Goal: Task Accomplishment & Management: Manage account settings

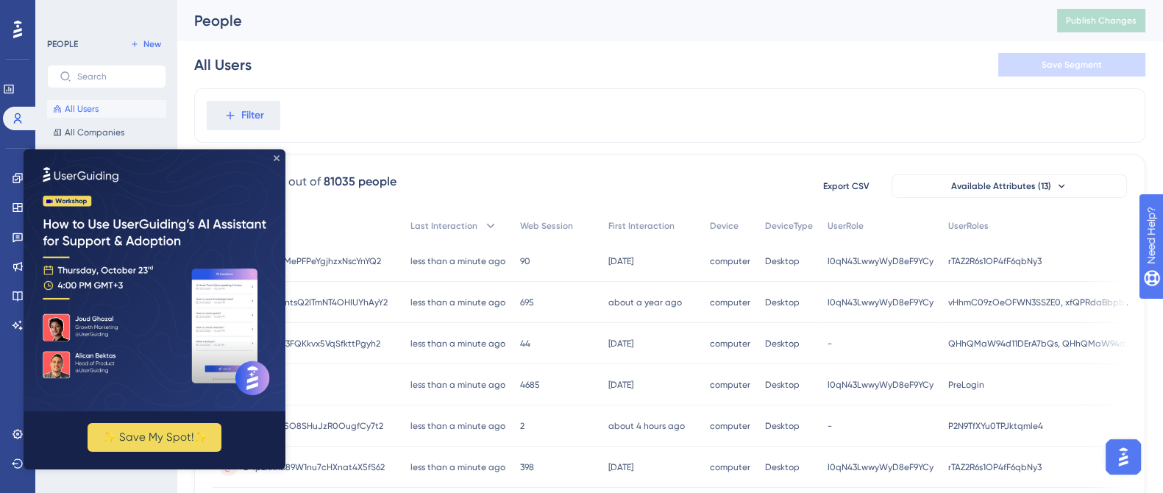
click at [277, 155] on icon "Close Preview" at bounding box center [277, 158] width 6 height 6
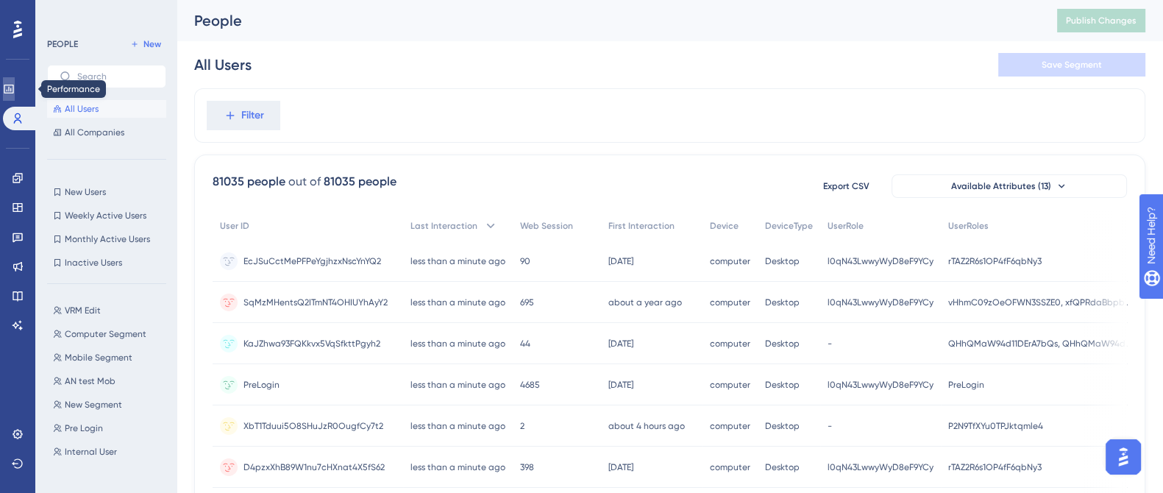
click at [13, 90] on icon at bounding box center [9, 89] width 10 height 9
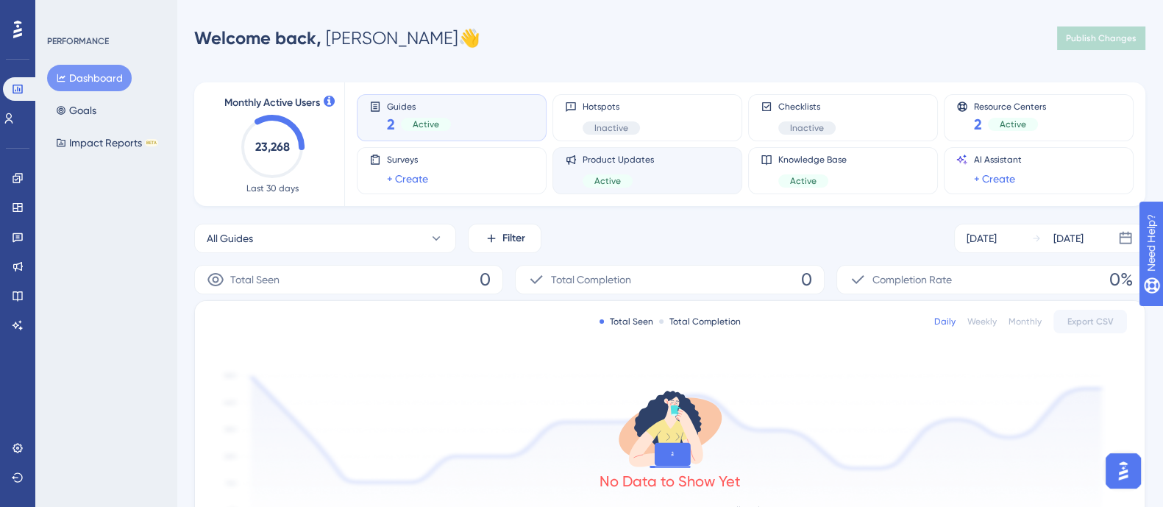
click at [635, 157] on span "Product Updates" at bounding box center [617, 160] width 71 height 12
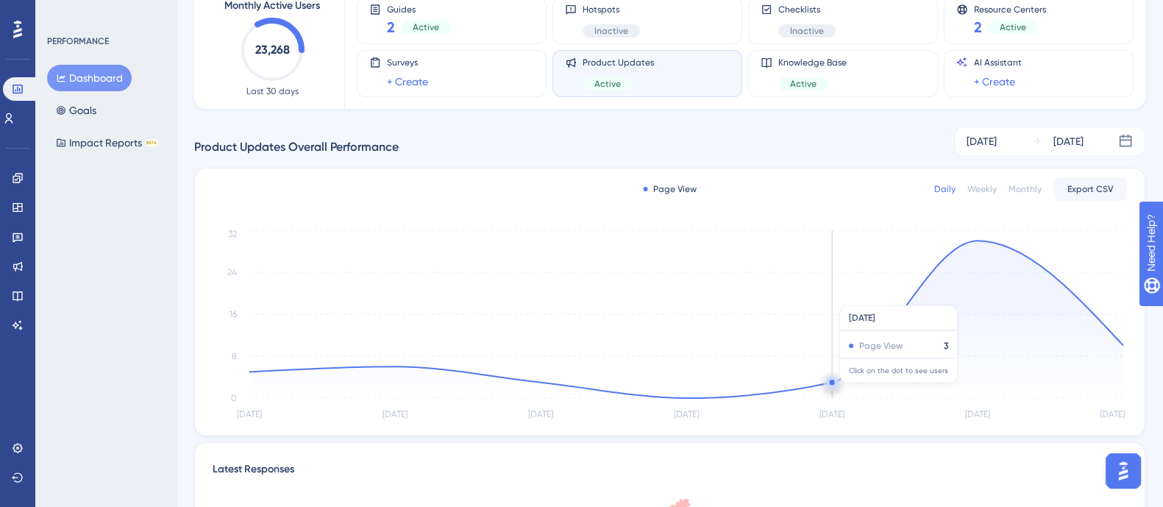
scroll to position [99, 0]
click at [12, 272] on link at bounding box center [18, 266] width 12 height 24
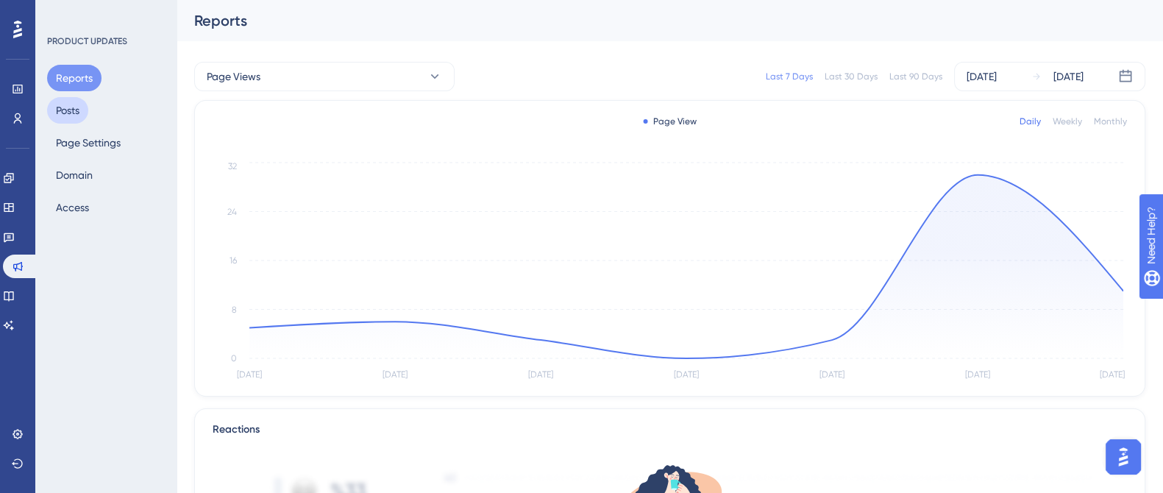
click at [80, 107] on button "Posts" at bounding box center [67, 110] width 41 height 26
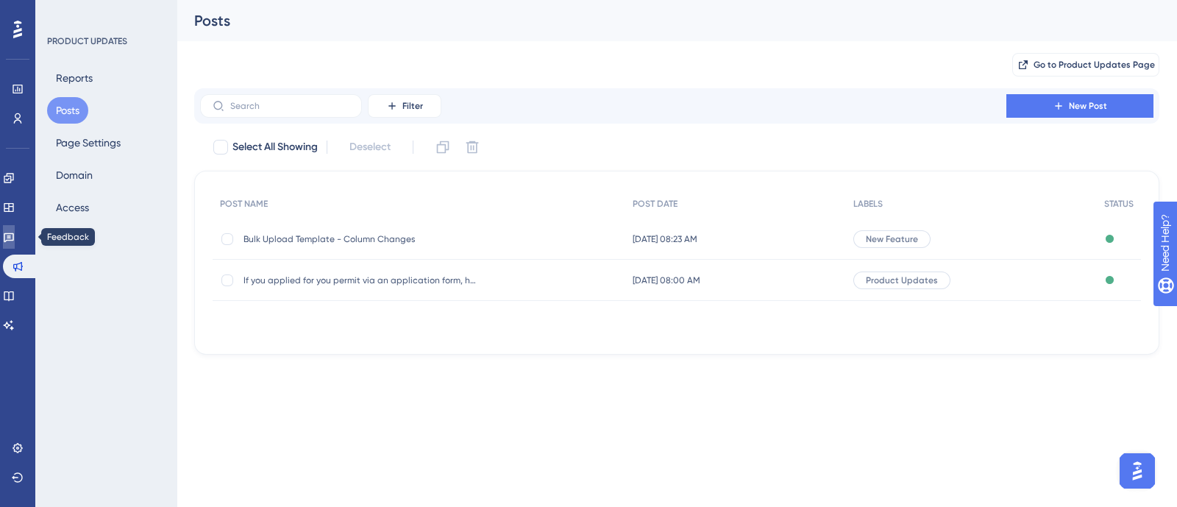
click at [15, 240] on icon at bounding box center [9, 237] width 12 height 12
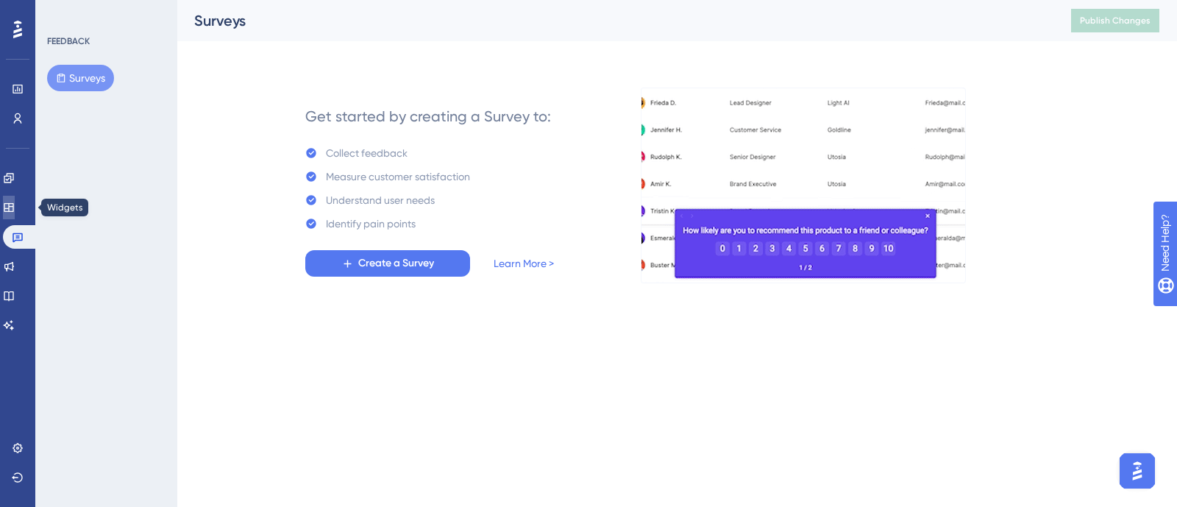
click at [15, 210] on icon at bounding box center [9, 208] width 12 height 12
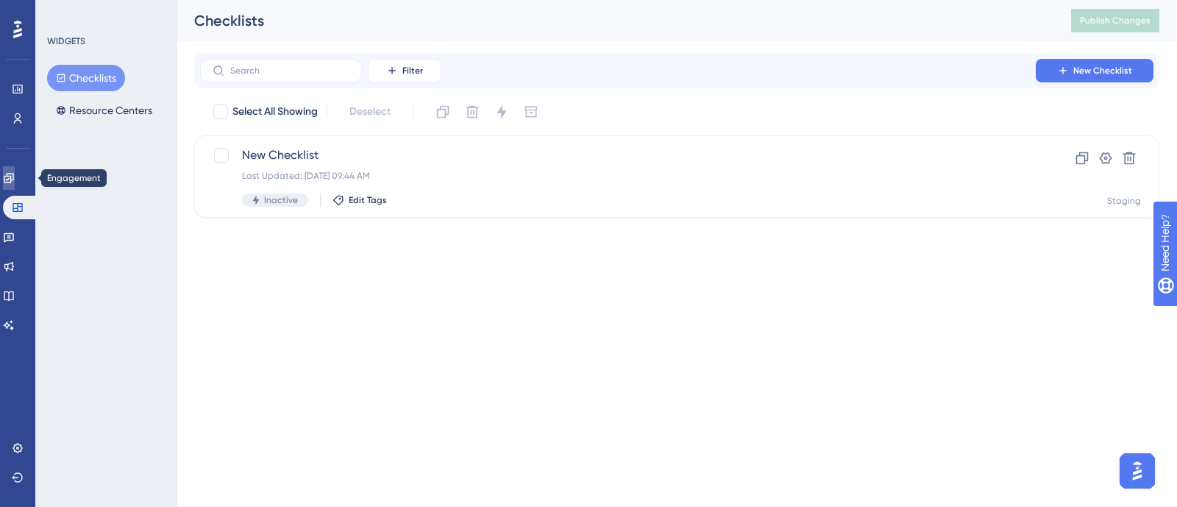
click at [15, 181] on icon at bounding box center [9, 178] width 12 height 12
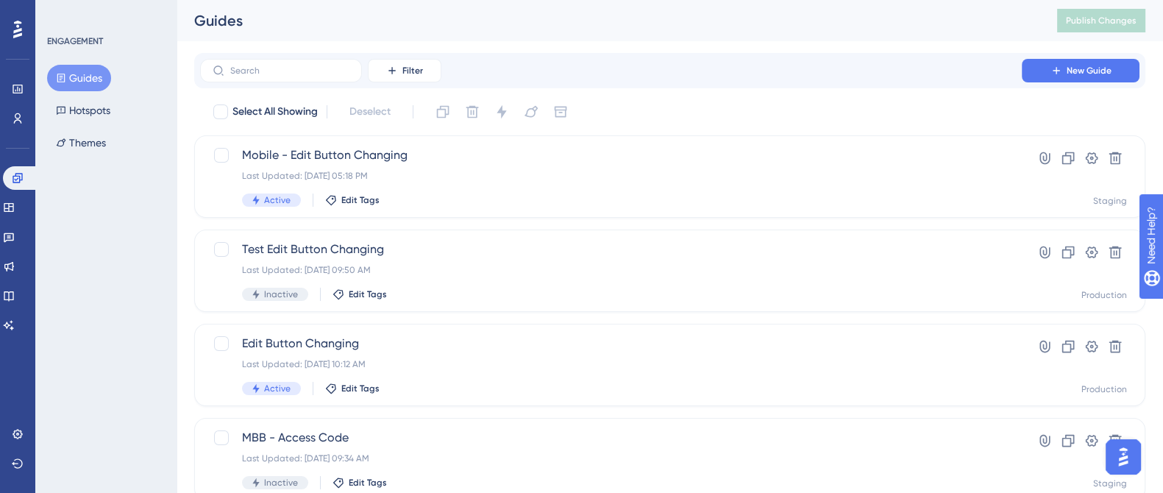
click at [18, 221] on div "Engagement Widgets Feedback Product Updates Knowledge Base AI Assistant" at bounding box center [17, 251] width 29 height 171
click at [18, 222] on div "Engagement Widgets Feedback Product Updates Knowledge Base AI Assistant" at bounding box center [17, 251] width 29 height 171
click at [15, 235] on icon at bounding box center [9, 237] width 12 height 12
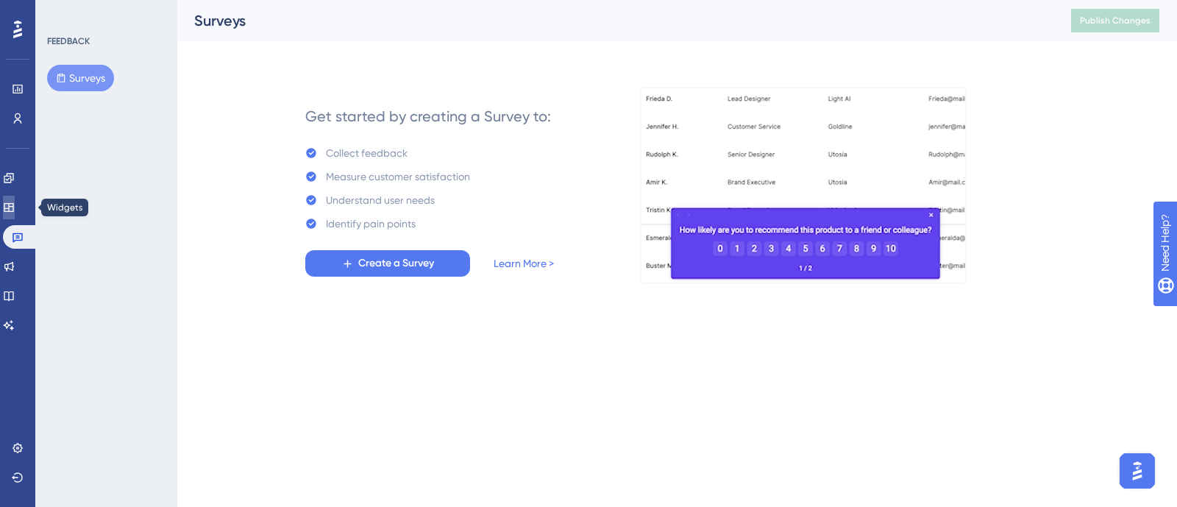
click at [13, 204] on icon at bounding box center [9, 207] width 10 height 9
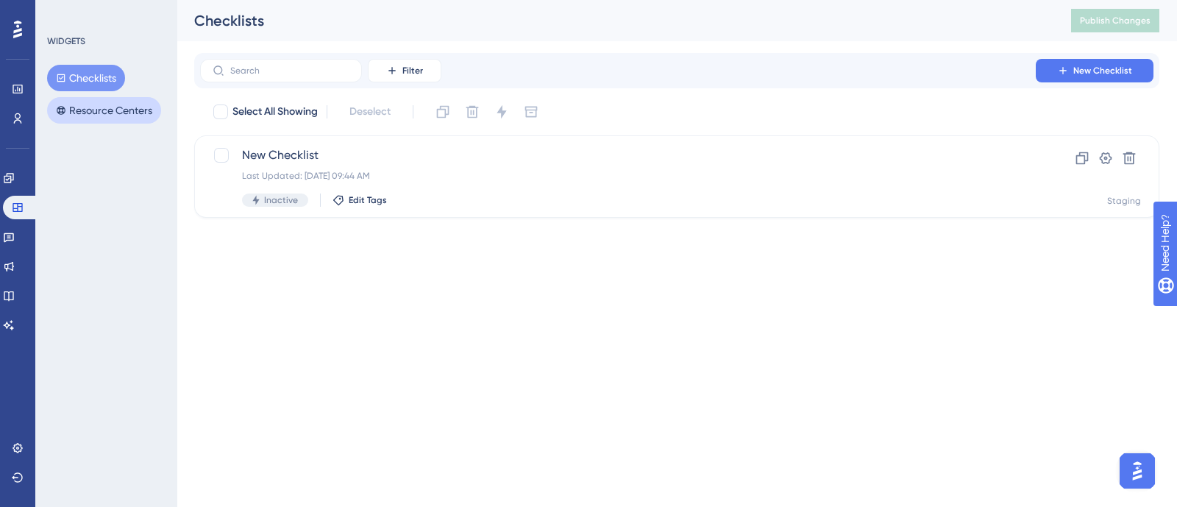
click at [111, 115] on button "Resource Centers" at bounding box center [104, 110] width 114 height 26
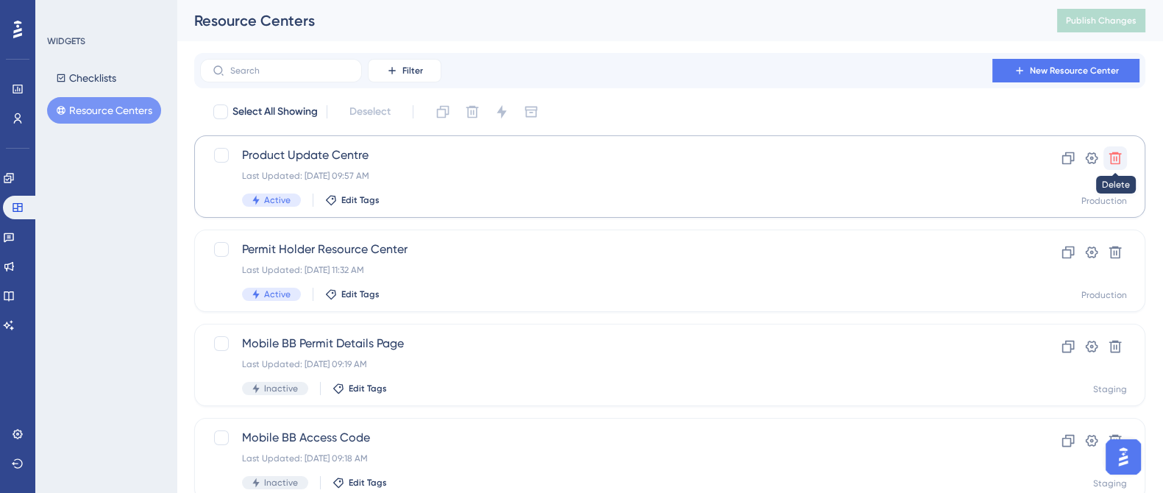
click at [1118, 160] on icon at bounding box center [1115, 158] width 15 height 15
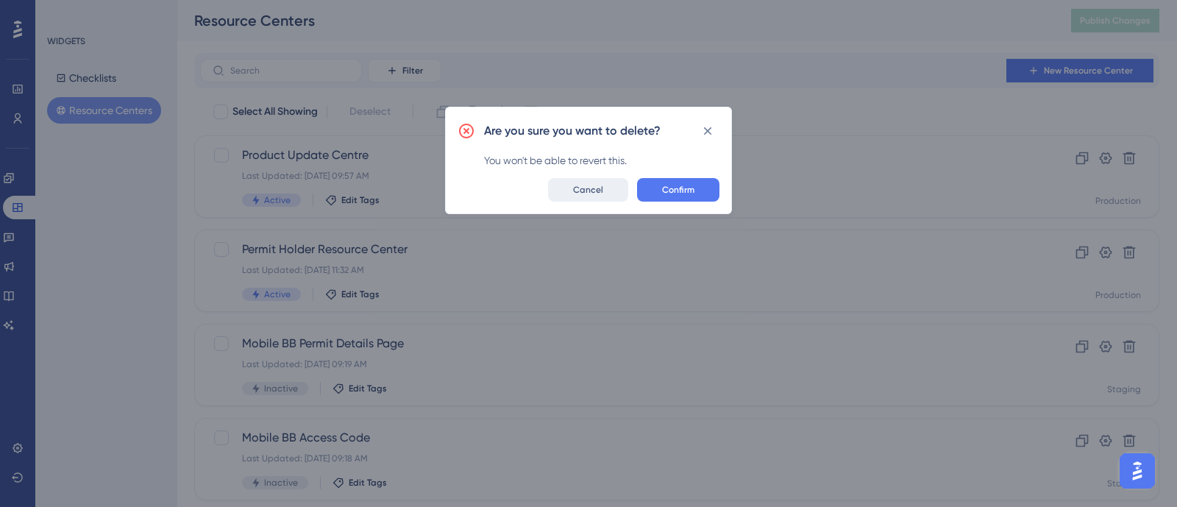
click at [596, 195] on button "Cancel" at bounding box center [588, 190] width 80 height 24
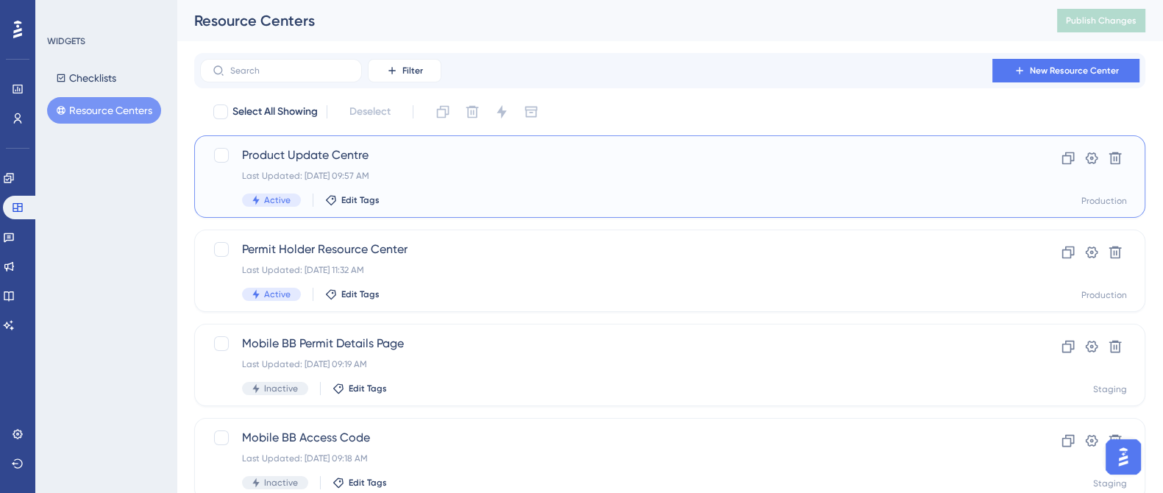
click at [540, 178] on div "Last Updated: [DATE] 09:57 AM" at bounding box center [611, 176] width 738 height 12
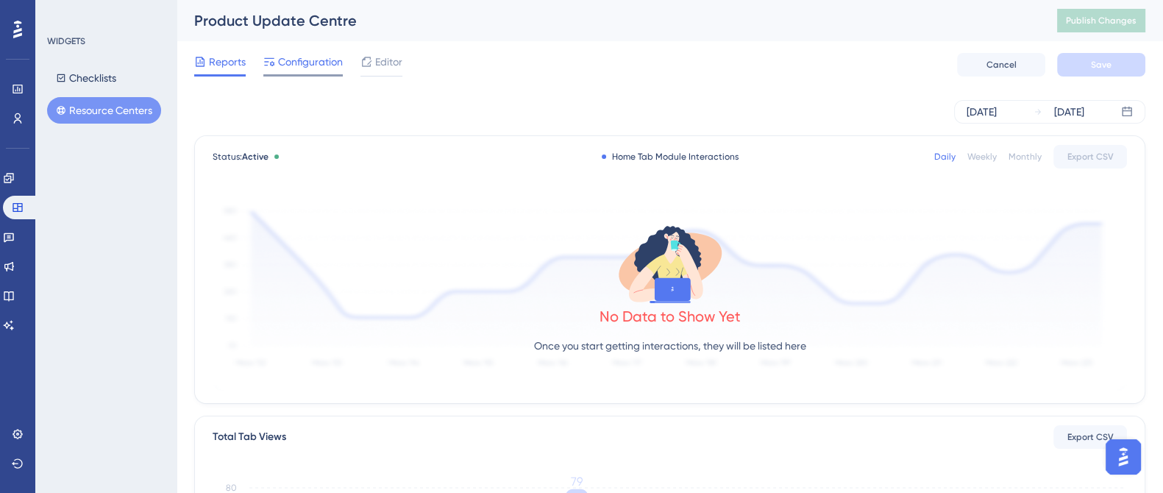
click at [332, 73] on div "Configuration" at bounding box center [302, 65] width 79 height 24
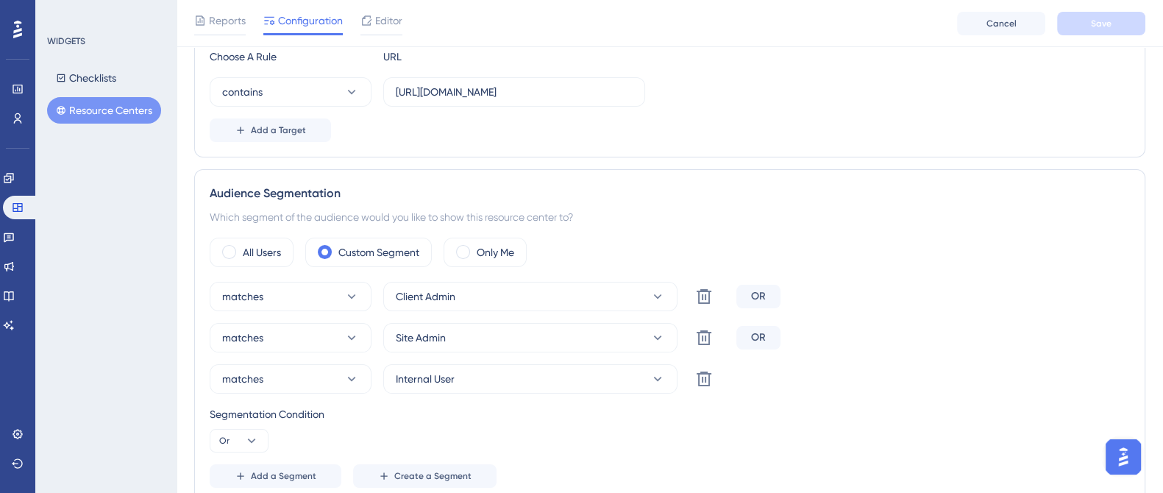
scroll to position [356, 0]
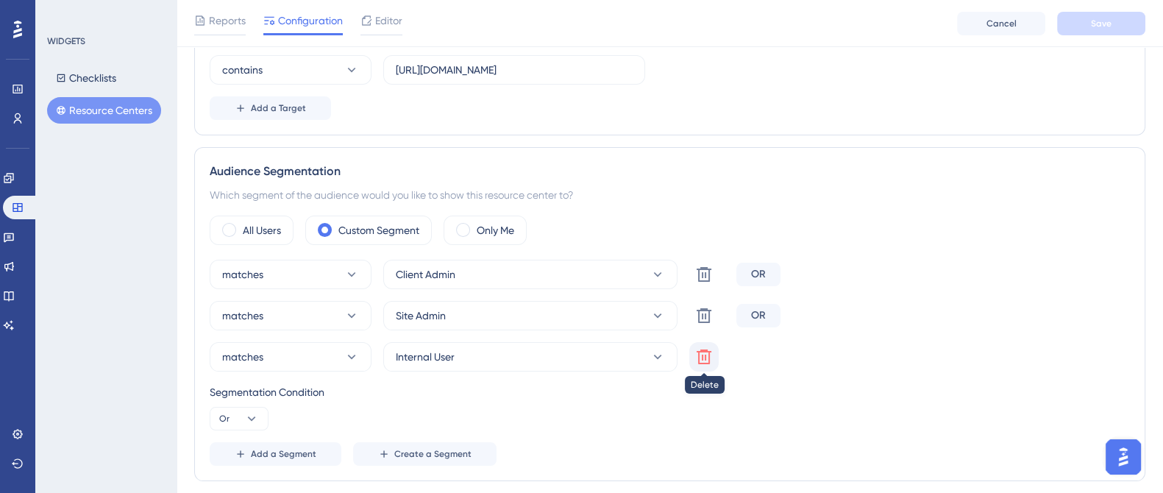
click at [706, 351] on icon at bounding box center [704, 357] width 18 height 18
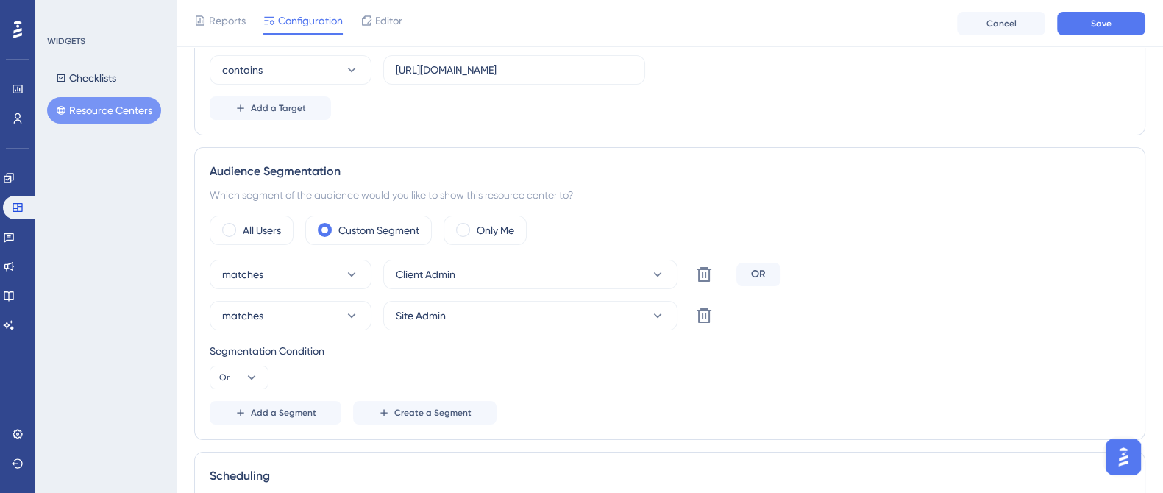
scroll to position [251, 0]
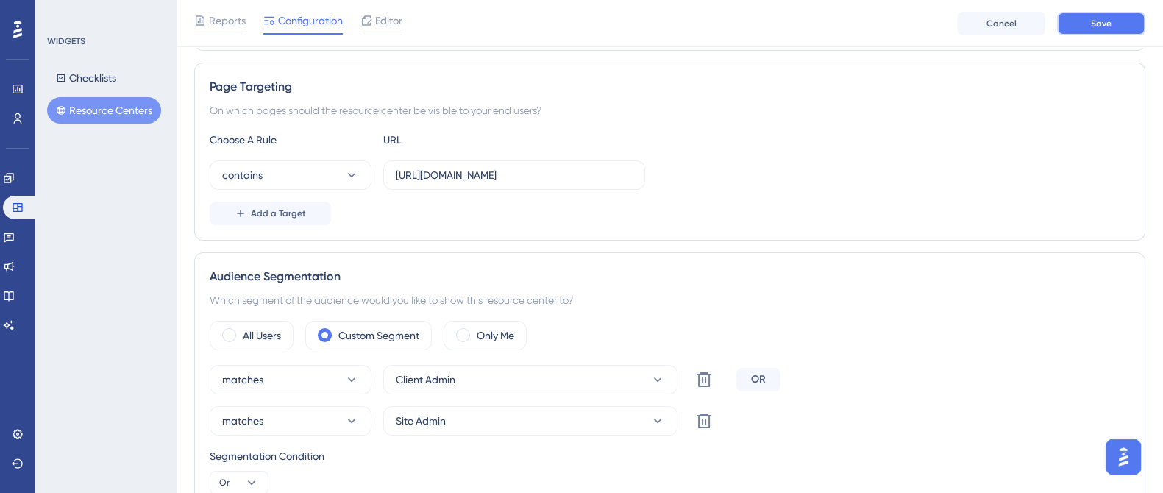
click at [1109, 20] on span "Save" at bounding box center [1101, 24] width 21 height 12
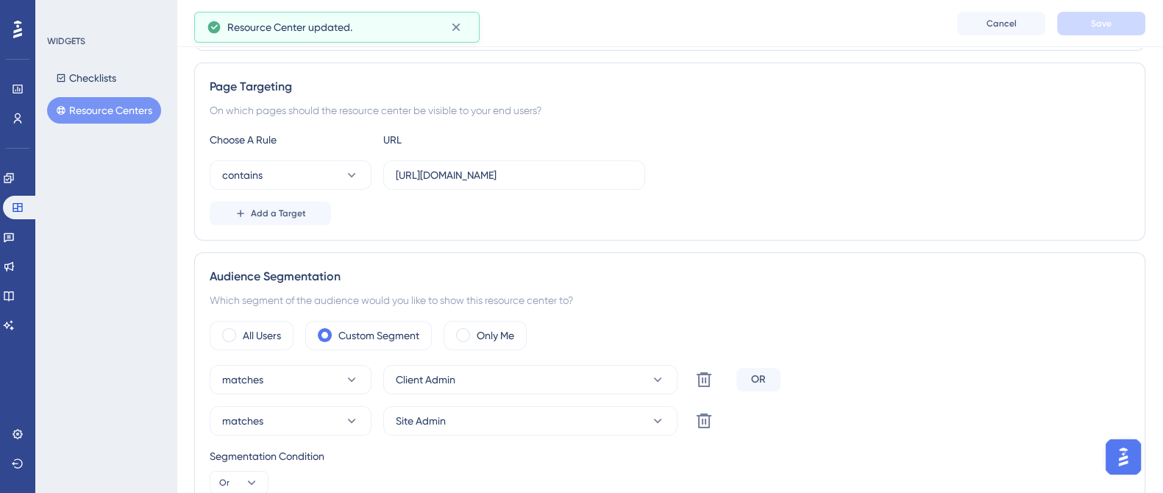
scroll to position [0, 0]
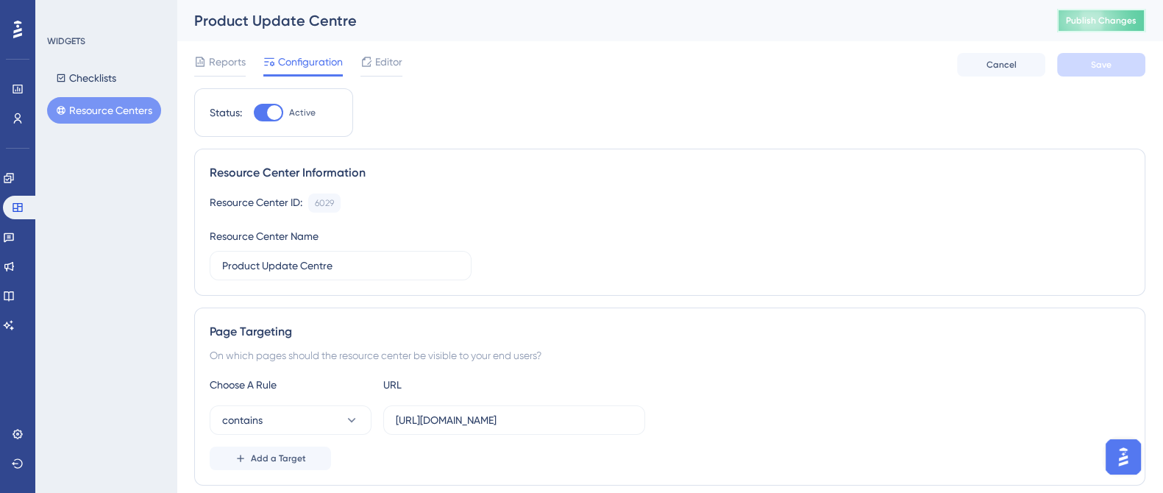
click at [1122, 29] on button "Publish Changes" at bounding box center [1101, 21] width 88 height 24
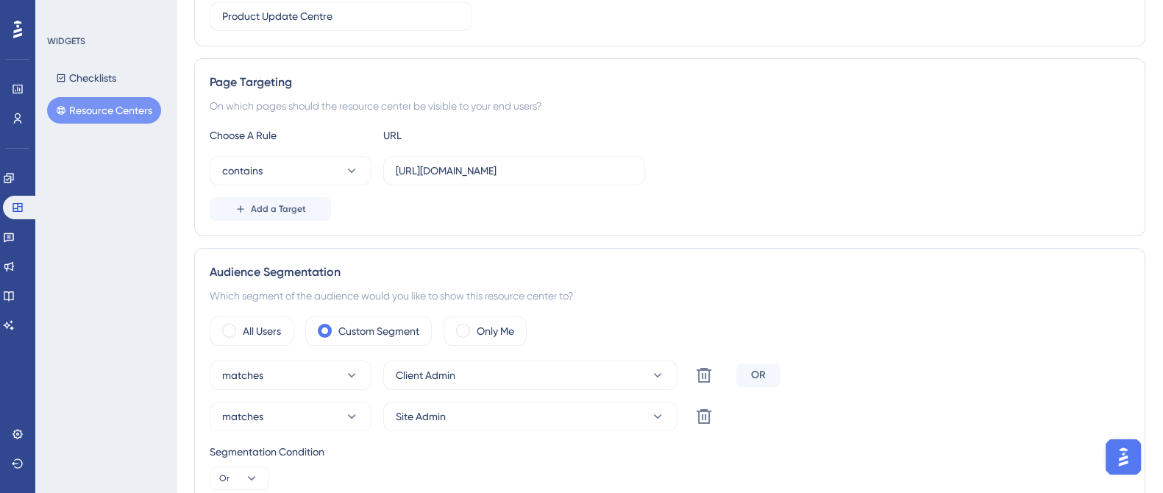
scroll to position [299, 0]
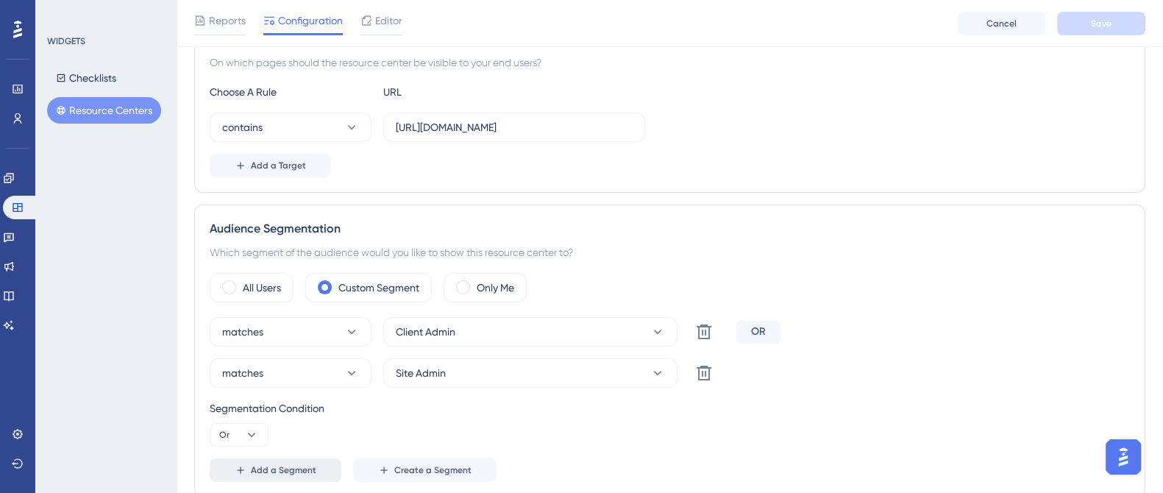
click at [303, 475] on button "Add a Segment" at bounding box center [276, 470] width 132 height 24
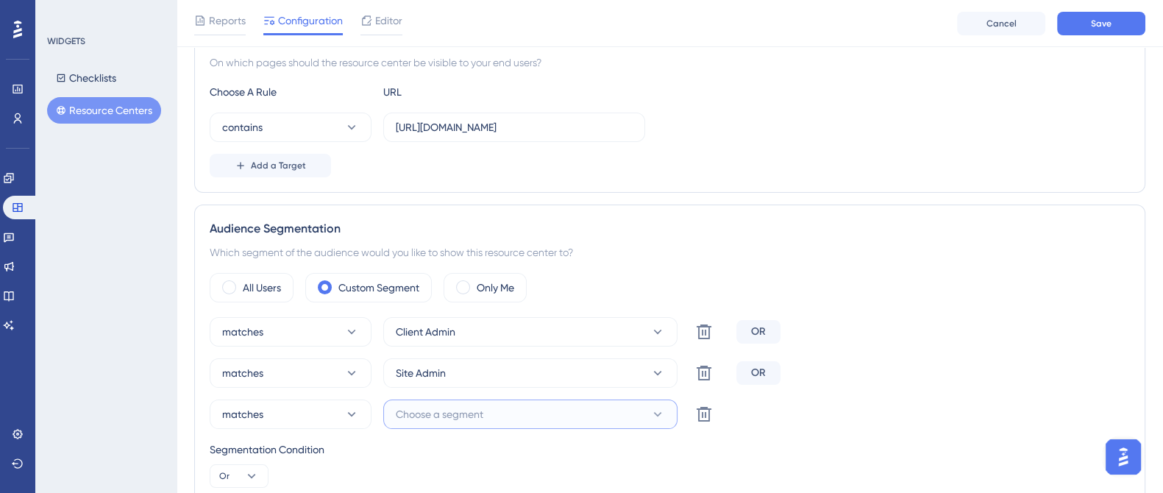
click at [509, 399] on button "Choose a segment" at bounding box center [530, 413] width 294 height 29
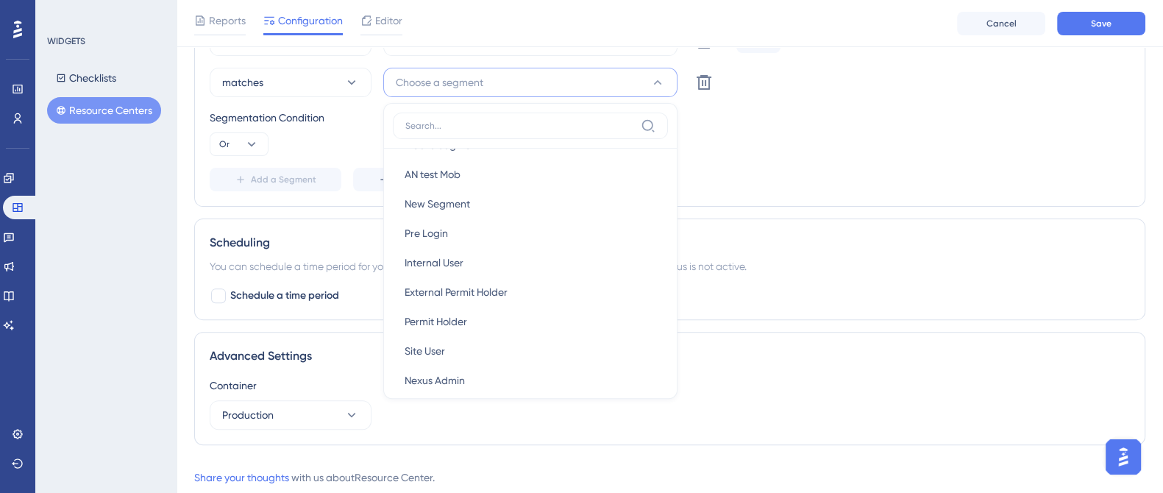
scroll to position [206, 0]
click at [461, 259] on span "Internal User" at bounding box center [433, 261] width 59 height 18
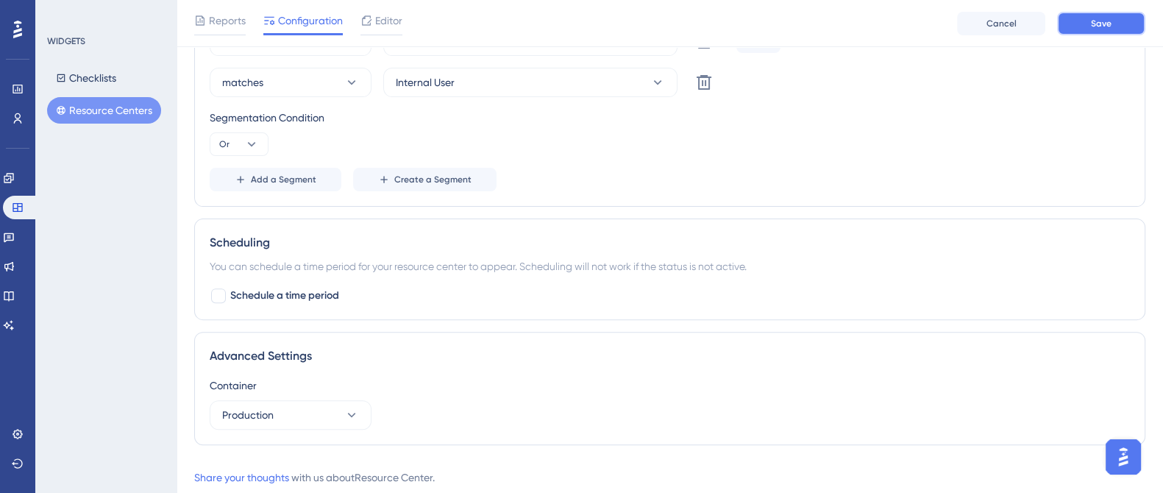
click at [1095, 22] on span "Save" at bounding box center [1101, 24] width 21 height 12
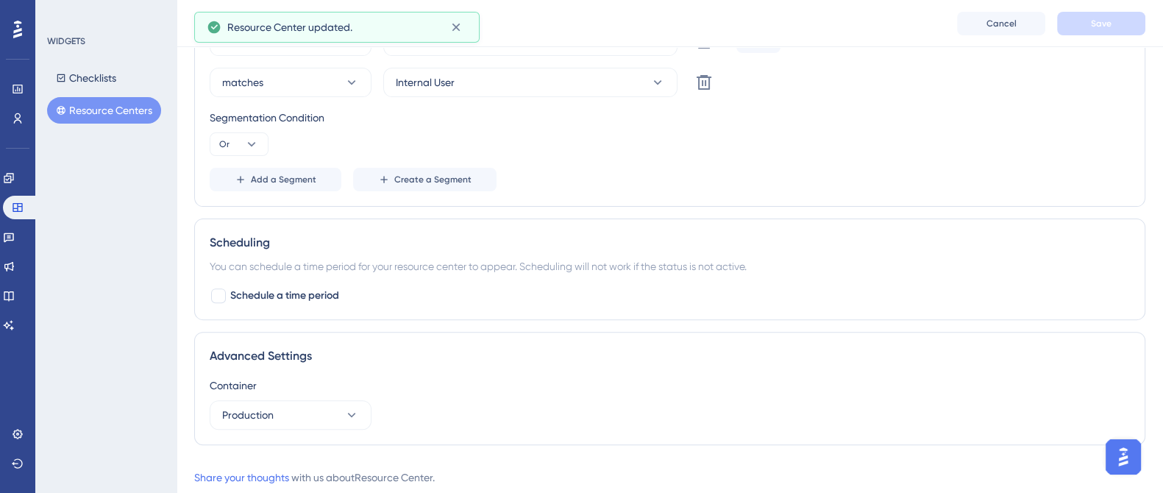
scroll to position [0, 0]
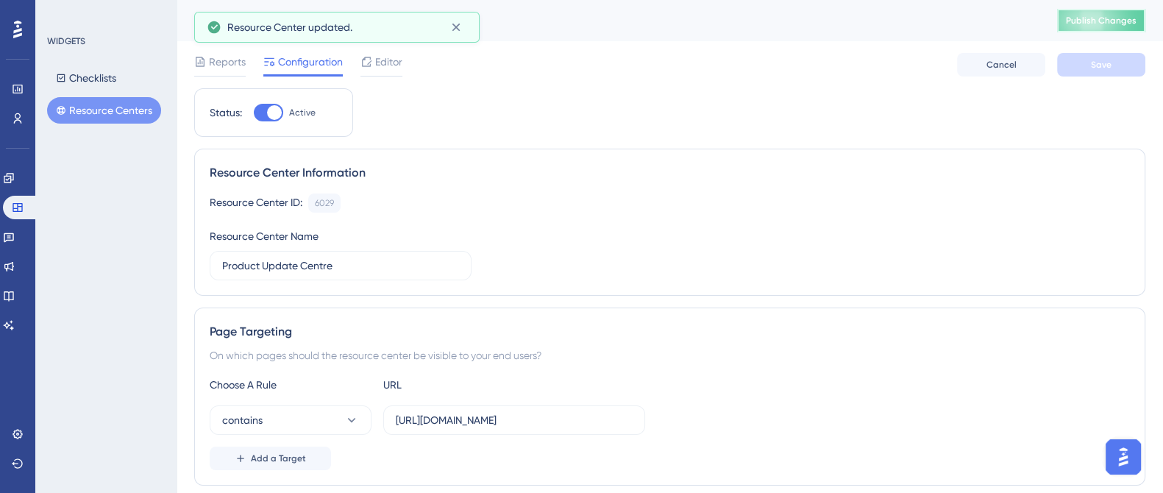
click at [1102, 11] on button "Publish Changes" at bounding box center [1101, 21] width 88 height 24
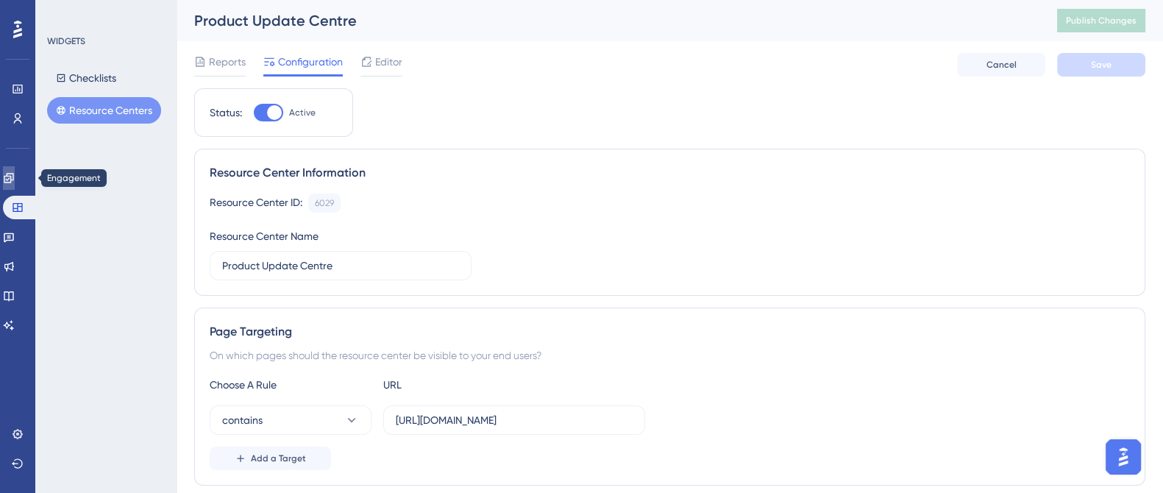
click at [13, 179] on icon at bounding box center [9, 178] width 10 height 10
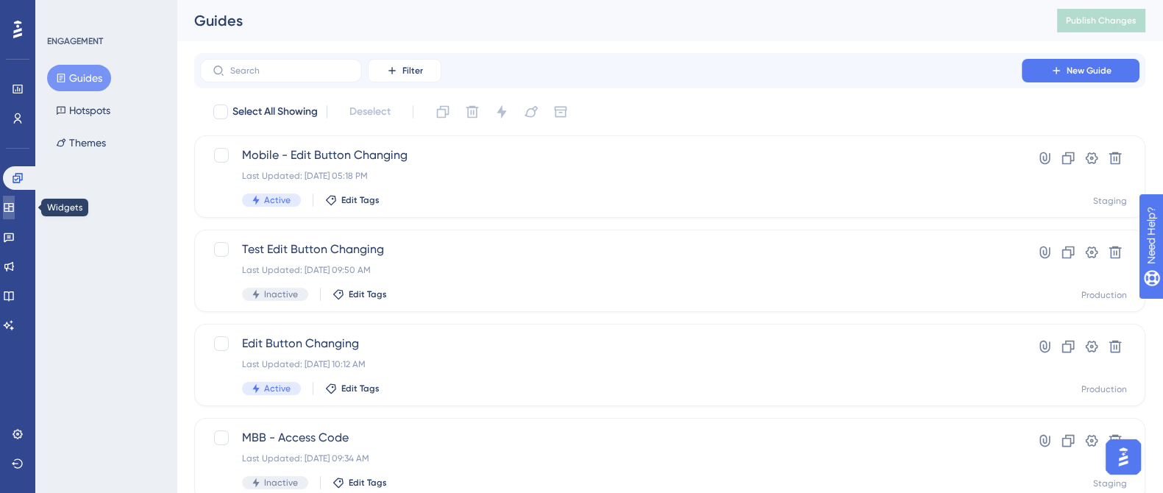
click at [15, 199] on link at bounding box center [9, 208] width 12 height 24
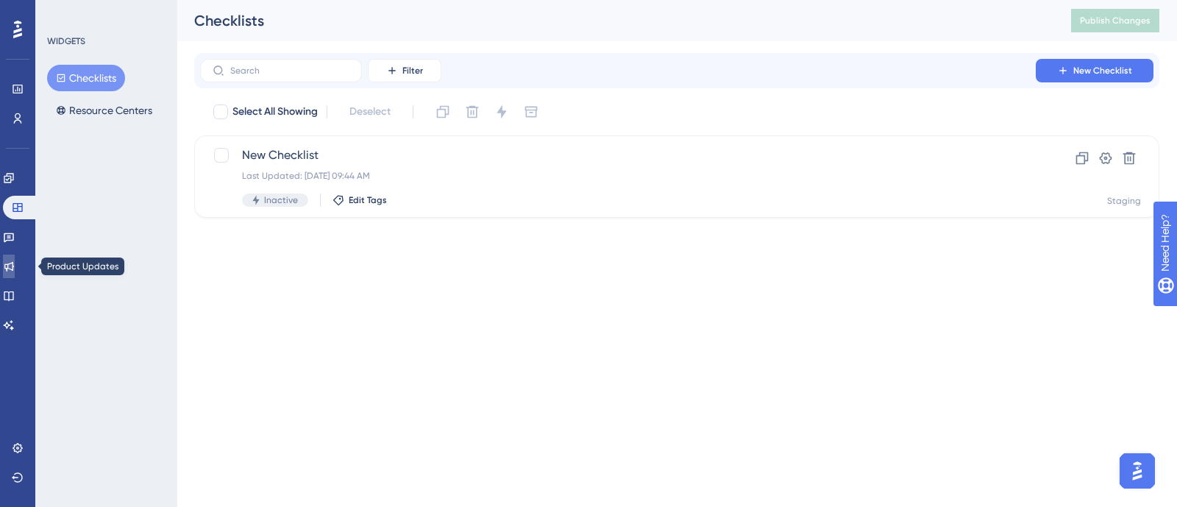
click at [15, 265] on icon at bounding box center [9, 266] width 12 height 12
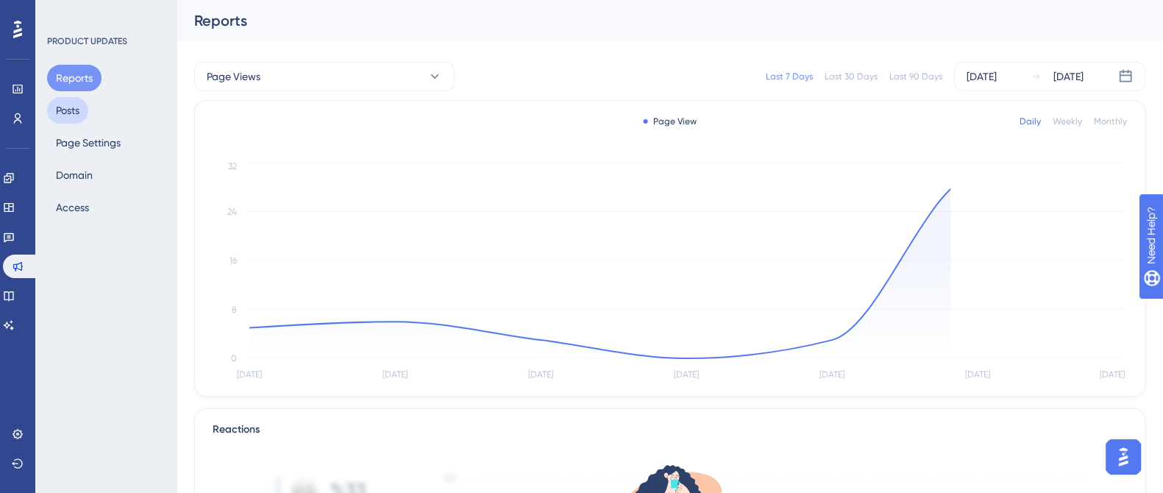
click at [77, 109] on button "Posts" at bounding box center [67, 110] width 41 height 26
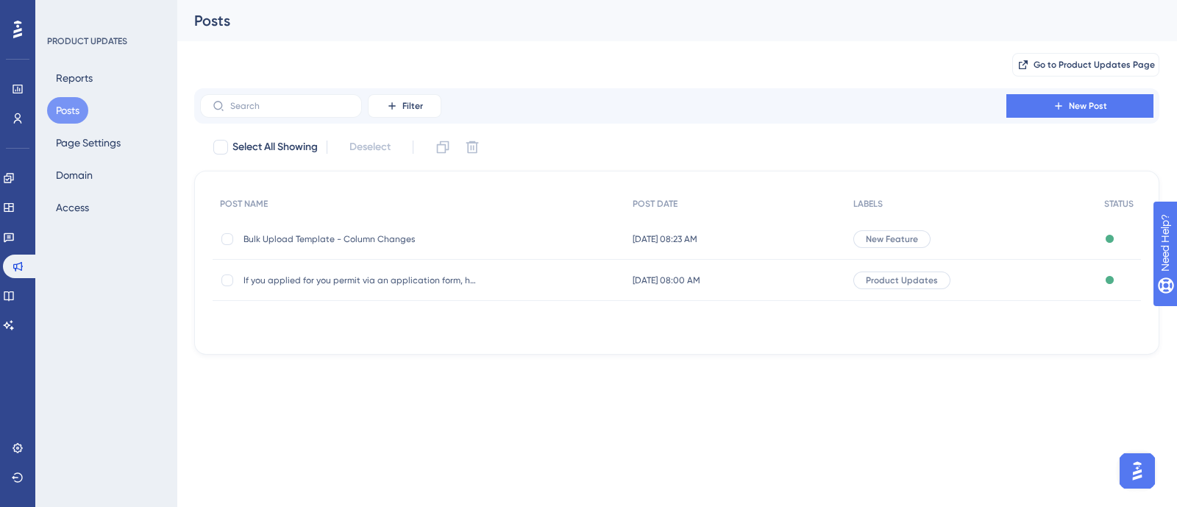
click at [391, 235] on span "Bulk Upload Template - Column Changes" at bounding box center [360, 239] width 235 height 12
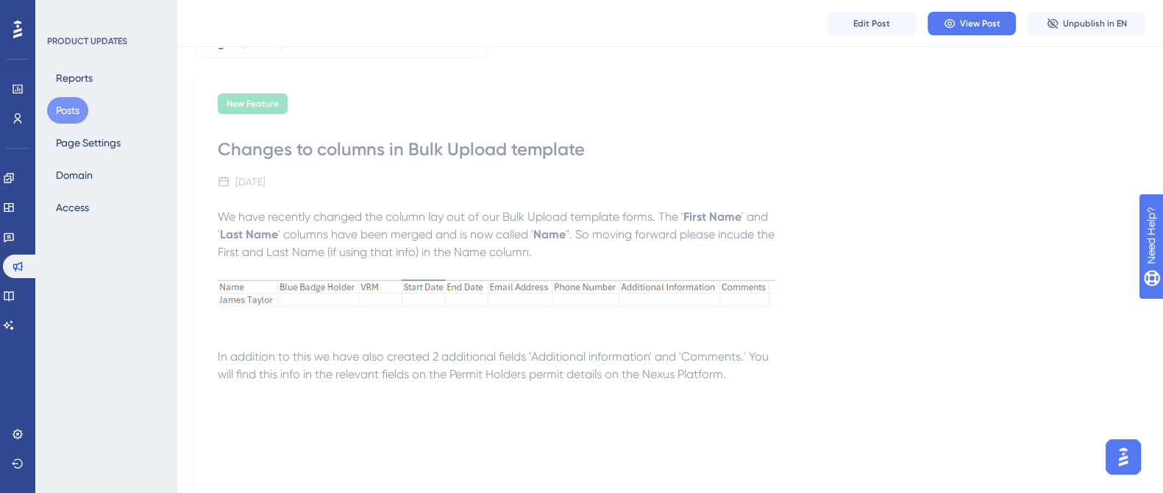
scroll to position [202, 0]
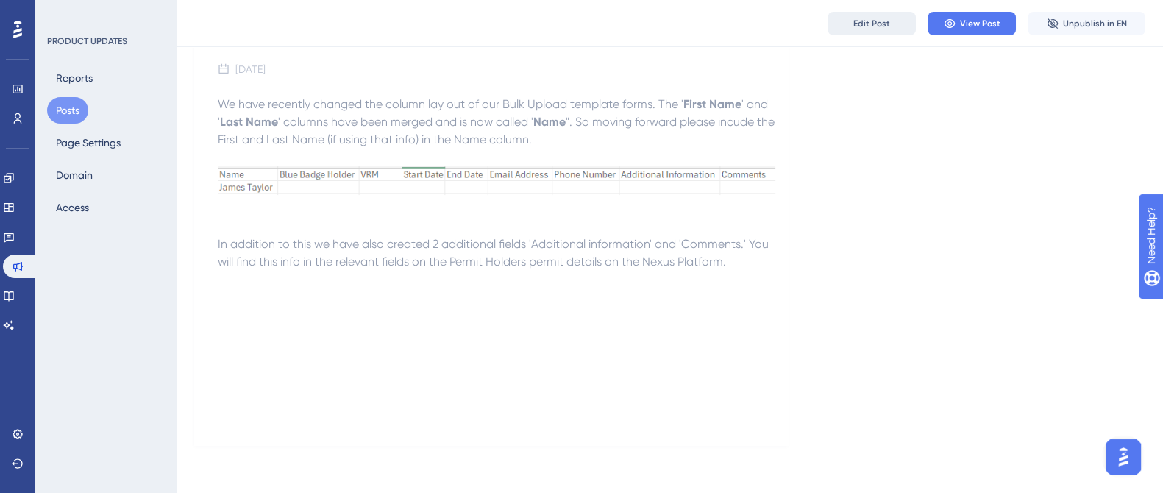
click at [889, 26] on button "Edit Post" at bounding box center [871, 24] width 88 height 24
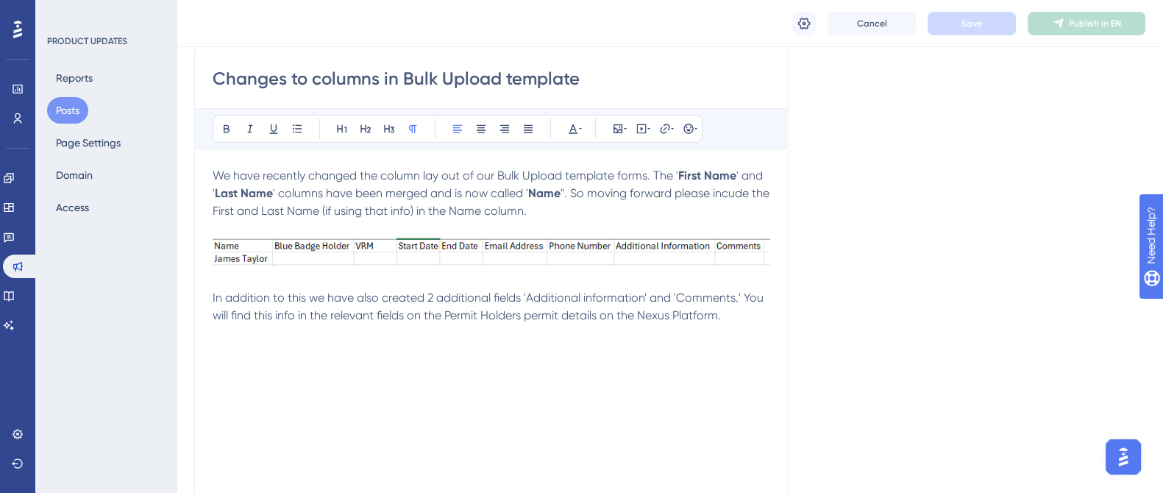
click at [677, 321] on p "In addition to this we have also created 2 additional fields 'Additional inform…" at bounding box center [491, 306] width 557 height 35
click at [966, 14] on button "Save" at bounding box center [971, 24] width 88 height 24
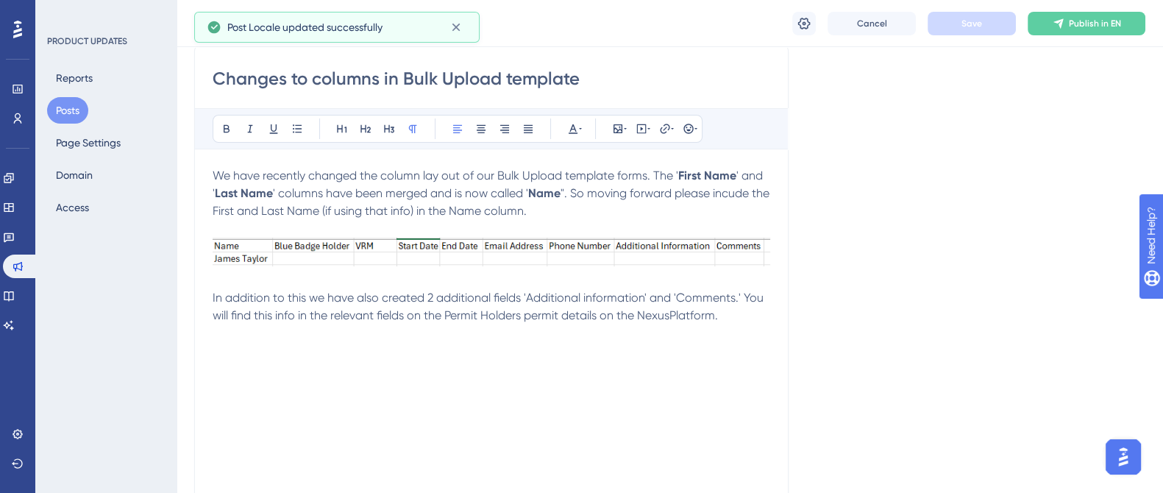
scroll to position [0, 0]
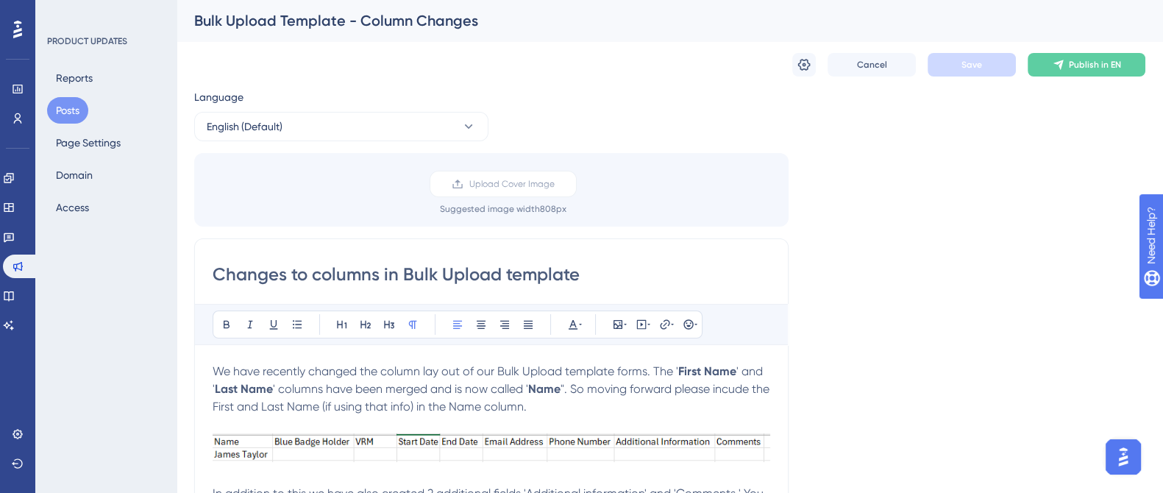
click at [70, 113] on button "Posts" at bounding box center [67, 110] width 41 height 26
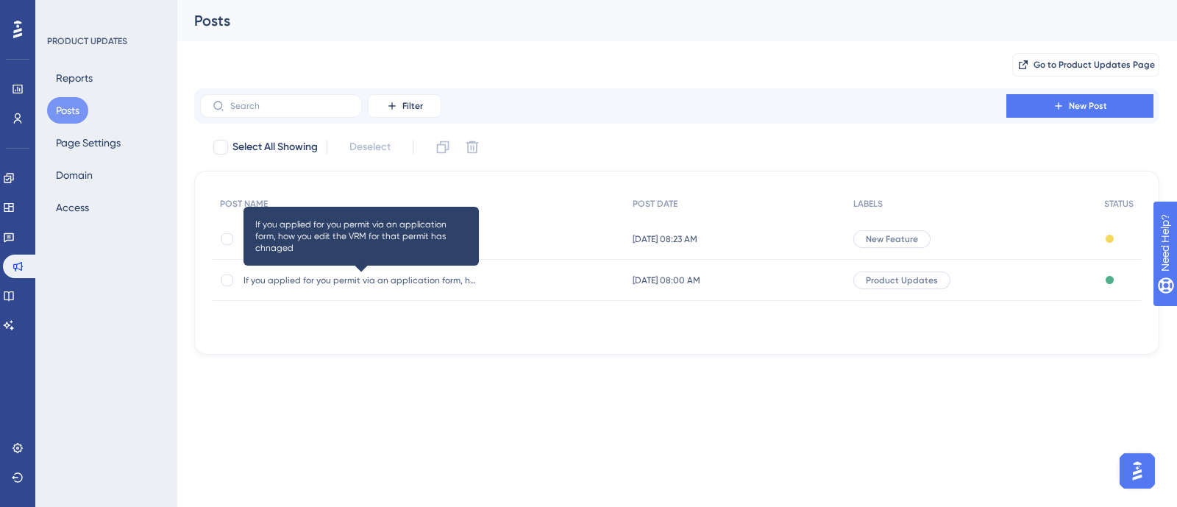
click at [324, 277] on span "If you applied for you permit via an application form, how you edit the VRM for…" at bounding box center [360, 280] width 235 height 12
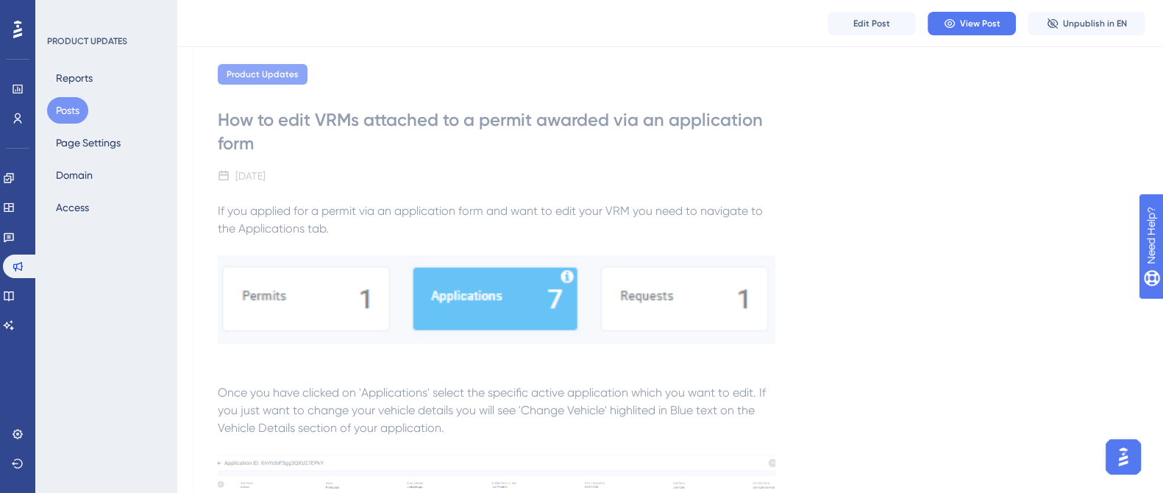
scroll to position [226, 0]
click at [974, 18] on span "View Post" at bounding box center [980, 24] width 40 height 12
click at [77, 112] on button "Posts" at bounding box center [67, 110] width 41 height 26
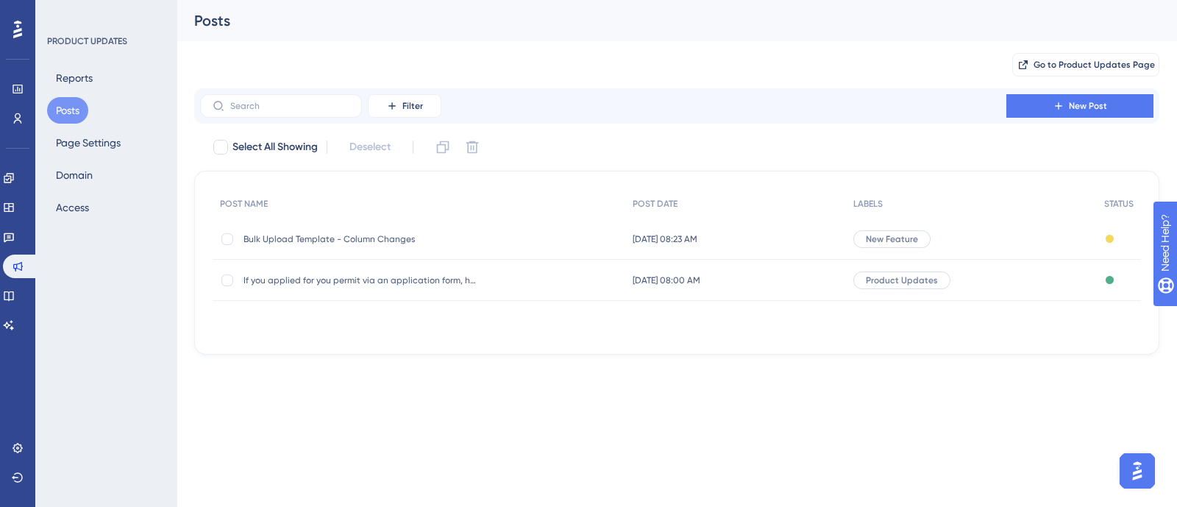
click at [403, 233] on span "Bulk Upload Template - Column Changes" at bounding box center [360, 239] width 235 height 12
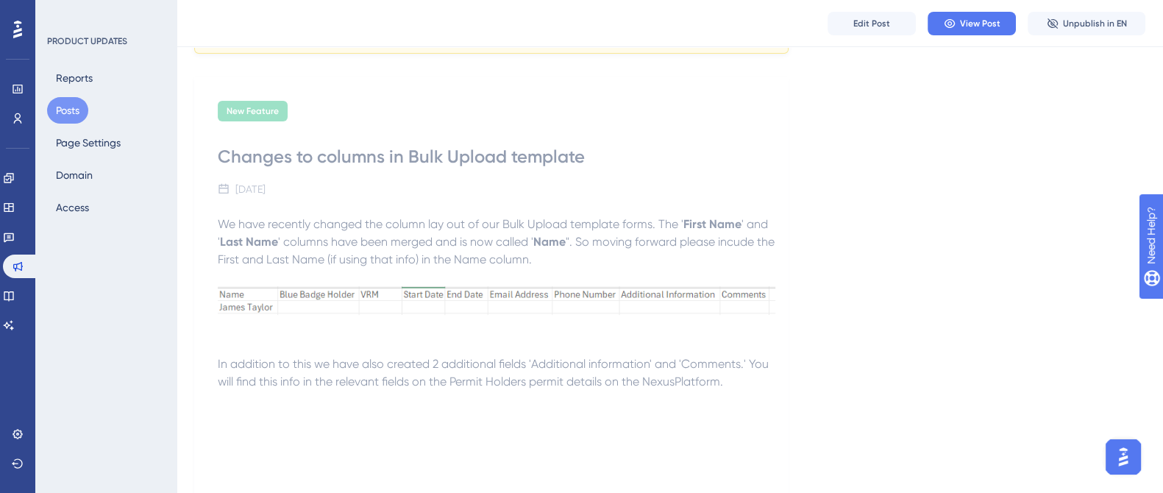
scroll to position [170, 0]
